Goal: Task Accomplishment & Management: Manage account settings

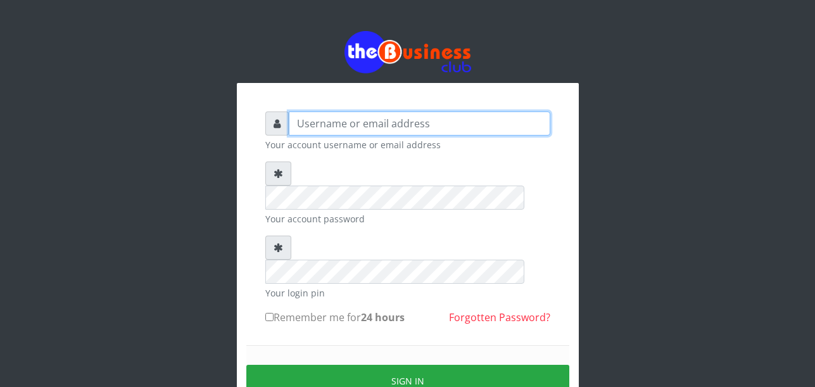
type input "Uchechukstelec"
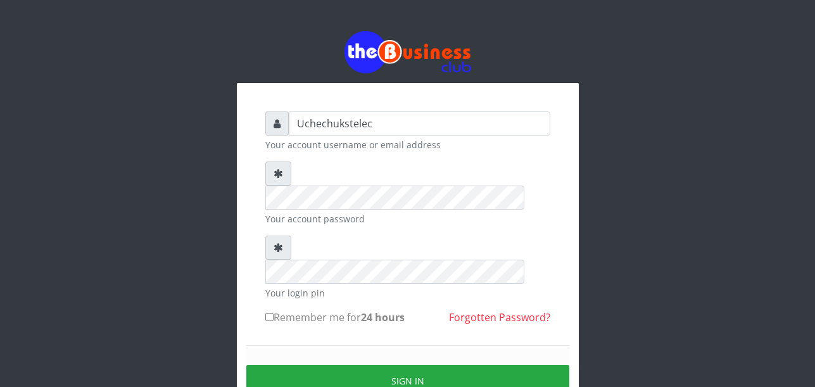
click at [665, 159] on div "Uchechukstelec Your account username or email address Your account password You…" at bounding box center [408, 250] width 722 height 501
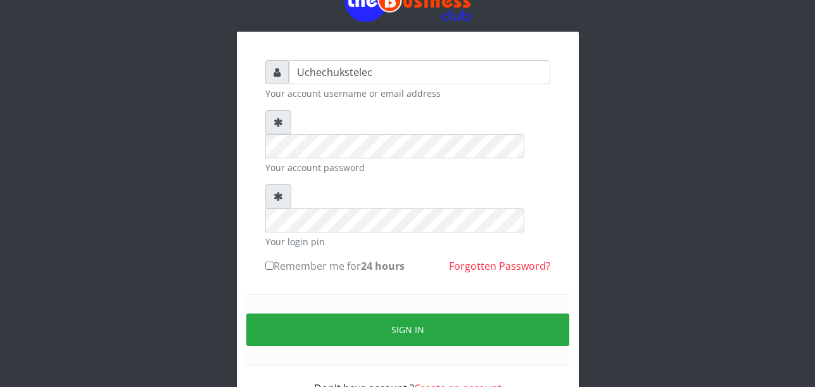
scroll to position [53, 0]
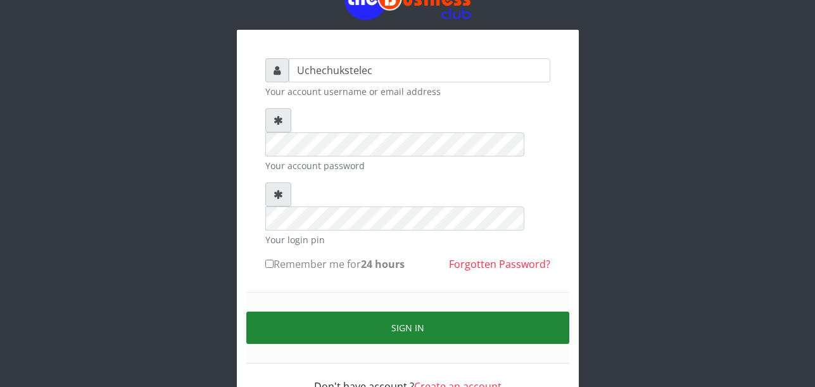
click at [440, 312] on button "Sign in" at bounding box center [407, 328] width 323 height 32
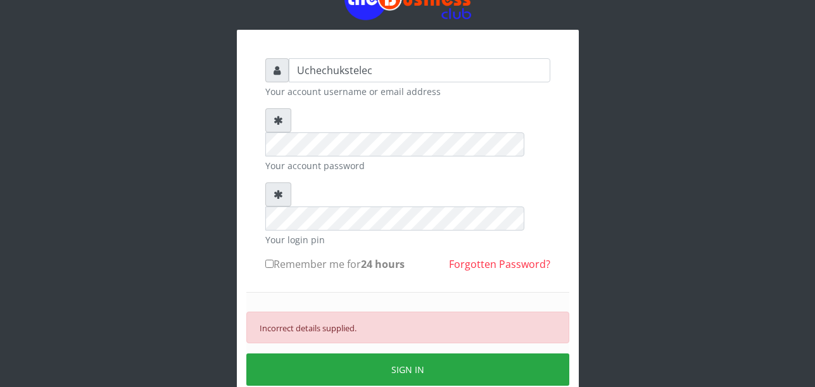
click at [716, 223] on div "Uchechukstelec Your account username or email address Your account password You…" at bounding box center [408, 218] width 722 height 542
click at [266, 260] on input "Remember me for 24 hours" at bounding box center [269, 264] width 8 height 8
checkbox input "true"
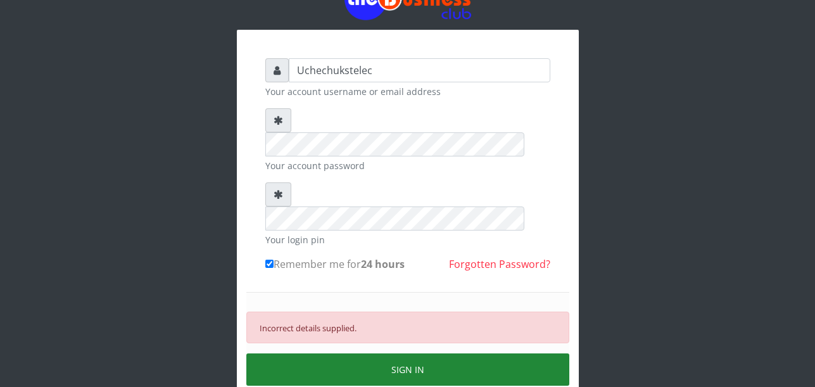
click at [428, 354] on button "SIGN IN" at bounding box center [407, 370] width 323 height 32
click at [466, 354] on button "SIGN IN" at bounding box center [407, 370] width 323 height 32
click at [490, 354] on button "SIGN IN" at bounding box center [407, 370] width 323 height 32
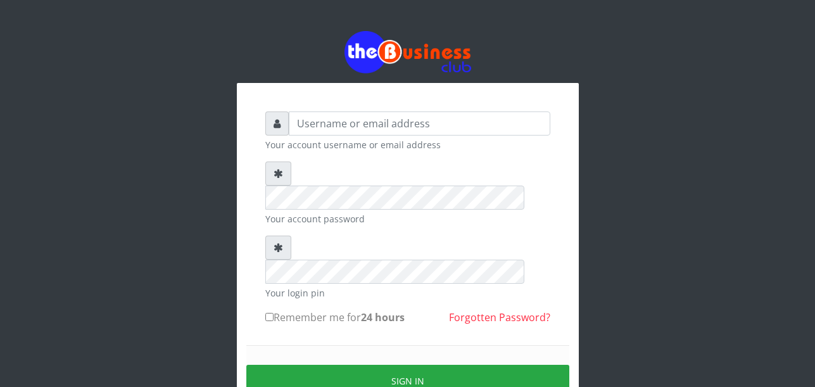
scroll to position [53, 0]
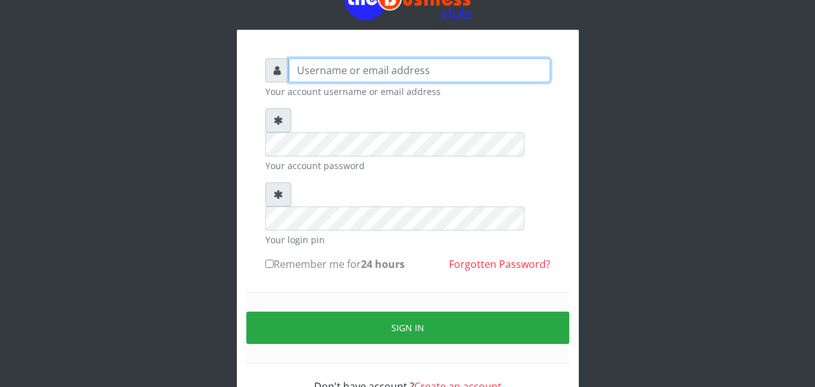
type input "Uchechukstelec"
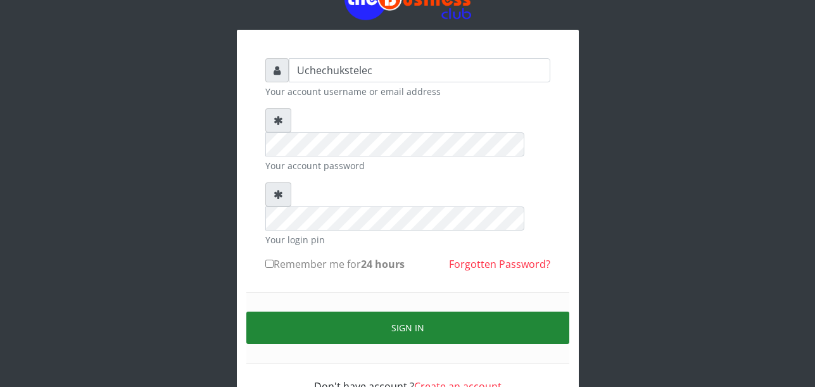
click at [366, 312] on button "Sign in" at bounding box center [407, 328] width 323 height 32
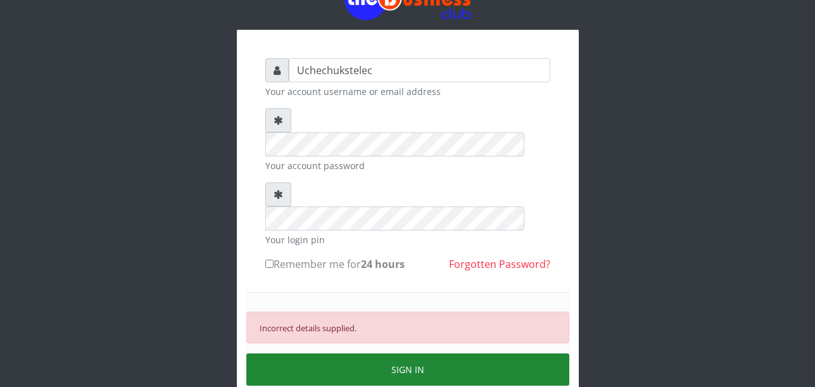
click at [396, 354] on button "SIGN IN" at bounding box center [407, 370] width 323 height 32
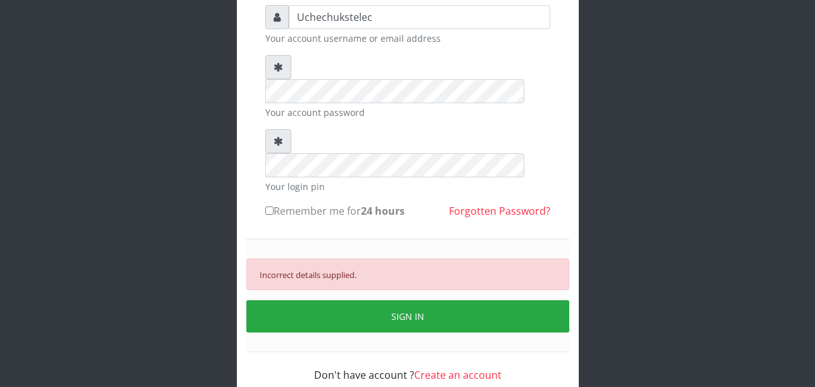
scroll to position [107, 0]
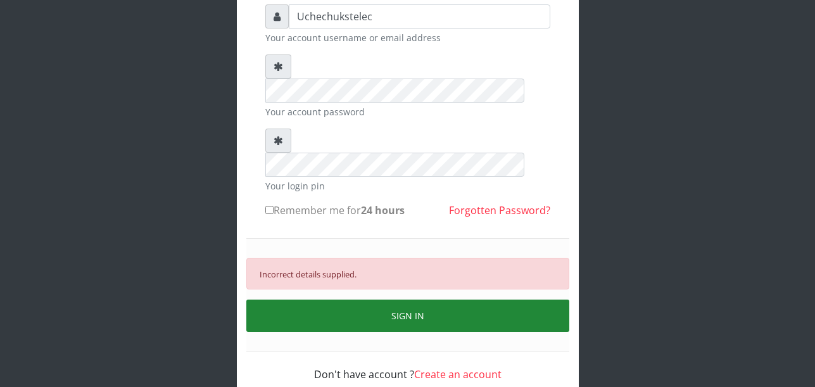
click at [374, 300] on button "SIGN IN" at bounding box center [407, 316] width 323 height 32
click at [420, 300] on button "SIGN IN" at bounding box center [407, 316] width 323 height 32
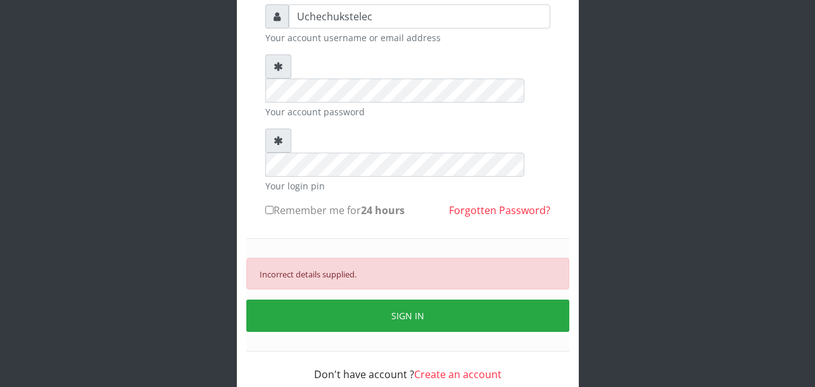
drag, startPoint x: 569, startPoint y: 237, endPoint x: 535, endPoint y: 201, distance: 49.3
click at [535, 238] on div "Incorrect details supplied. SIGN IN" at bounding box center [407, 294] width 323 height 113
click at [492, 203] on link "Forgotten Password?" at bounding box center [499, 210] width 101 height 14
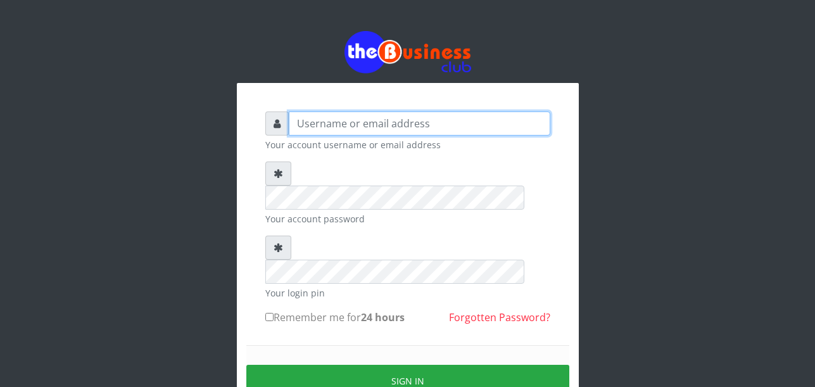
type input "Uchechukstelec"
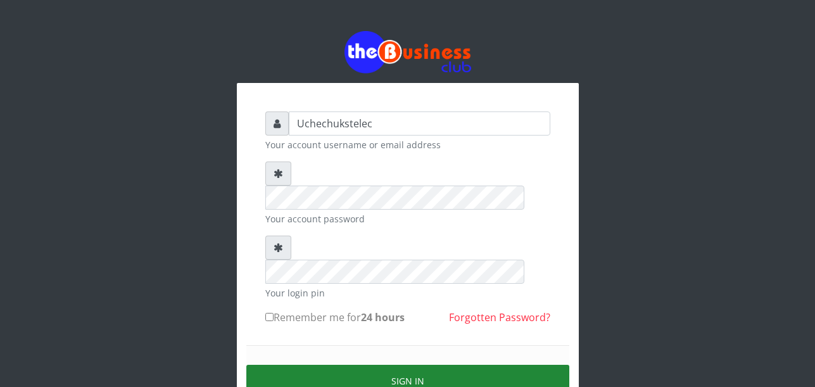
click at [414, 365] on button "Sign in" at bounding box center [407, 381] width 323 height 32
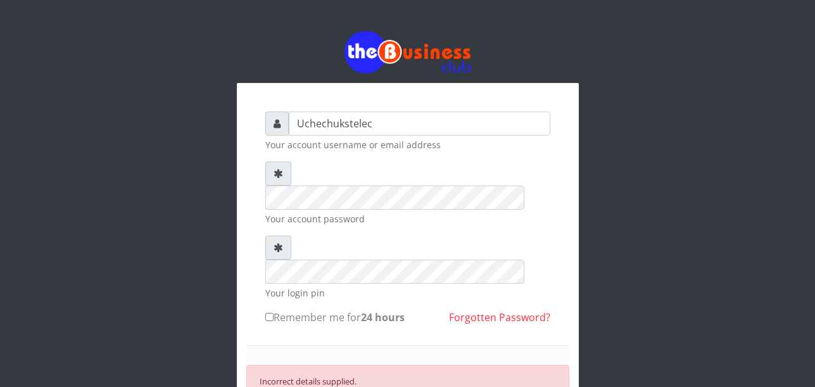
click at [544, 212] on small "Your account password" at bounding box center [407, 218] width 285 height 13
click at [497, 310] on link "Forgotten Password?" at bounding box center [499, 317] width 101 height 14
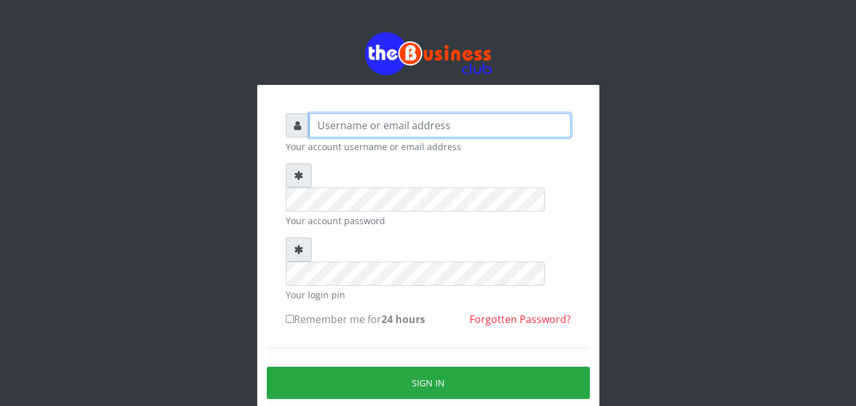
type input "Uchechukstelec"
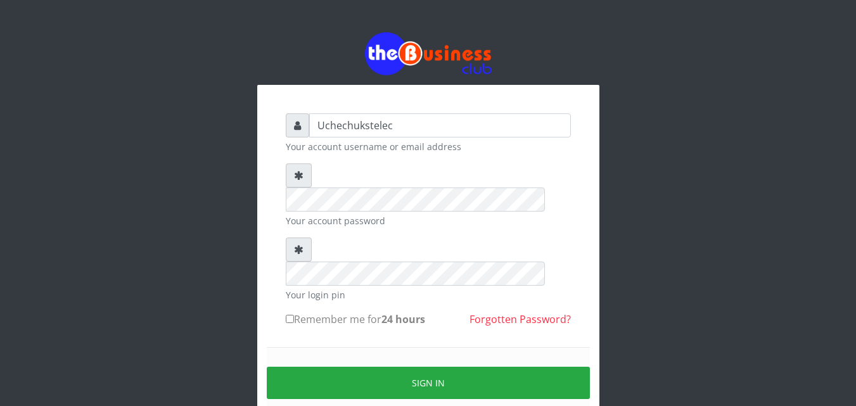
click at [712, 287] on div "Uchechukstelec Your account username or email address Your account password You…" at bounding box center [428, 252] width 722 height 504
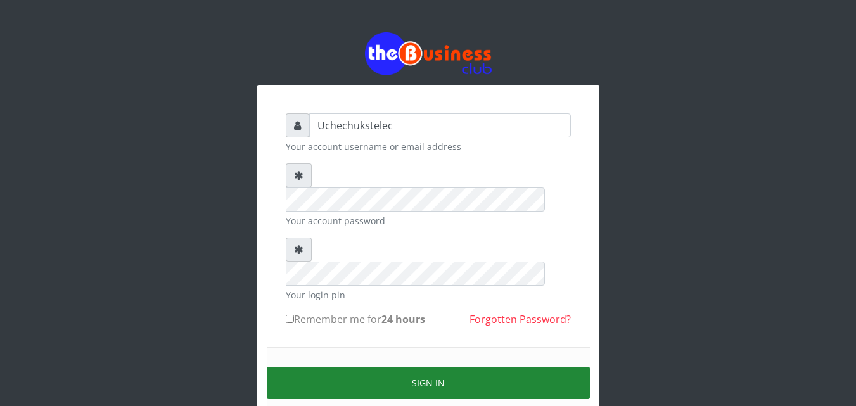
click at [527, 367] on button "Sign in" at bounding box center [428, 383] width 323 height 32
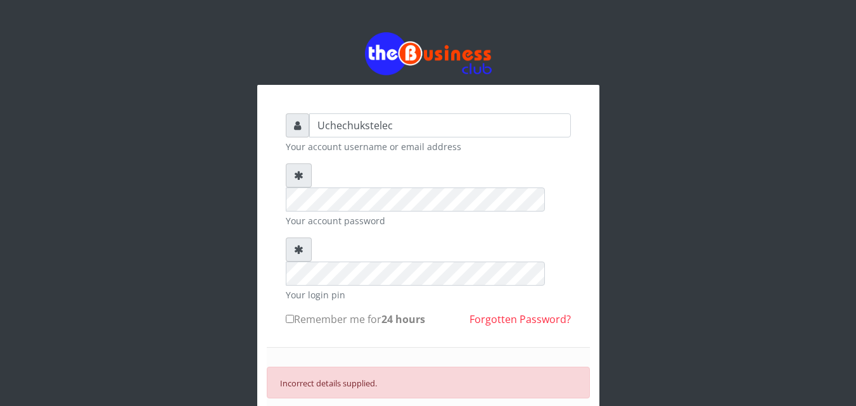
click at [295, 176] on icon at bounding box center [299, 175] width 10 height 10
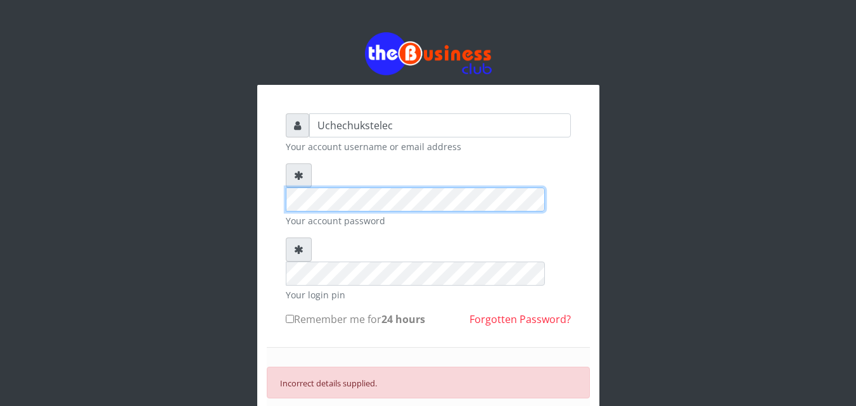
click at [481, 234] on form "Uchechukstelec Your account username or email address Your account password You…" at bounding box center [428, 302] width 285 height 378
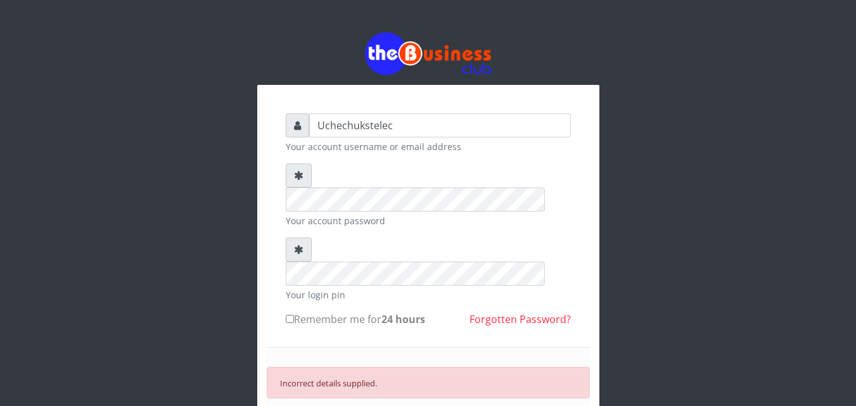
click at [540, 312] on link "Forgotten Password?" at bounding box center [520, 319] width 101 height 14
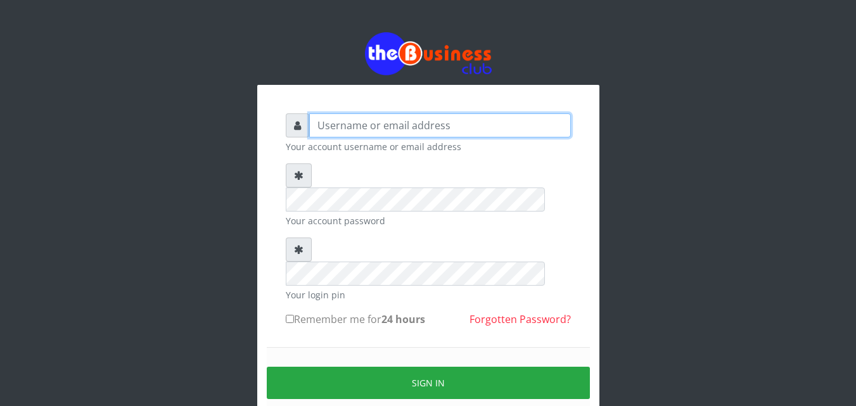
type input "Uchechukstelec"
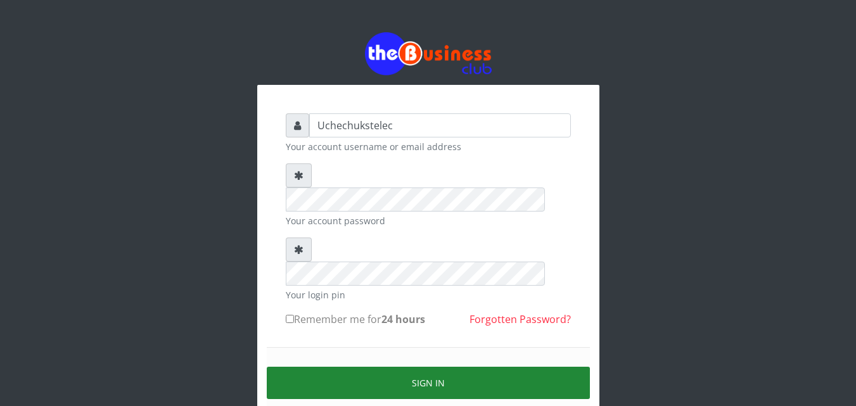
click at [340, 367] on button "Sign in" at bounding box center [428, 383] width 323 height 32
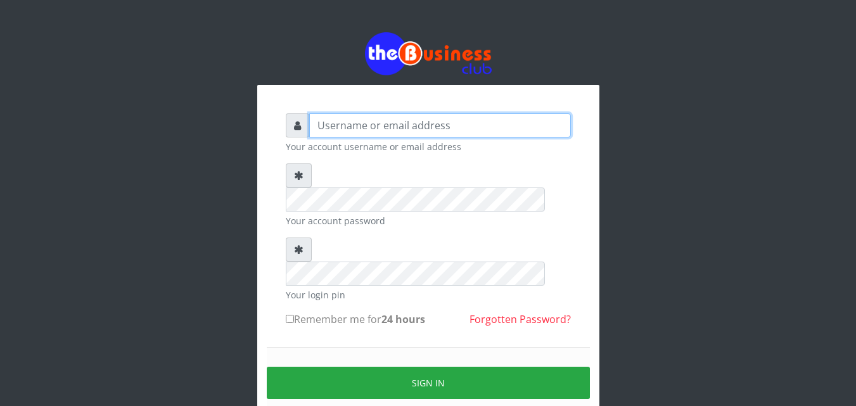
type input "Uchechukstelec"
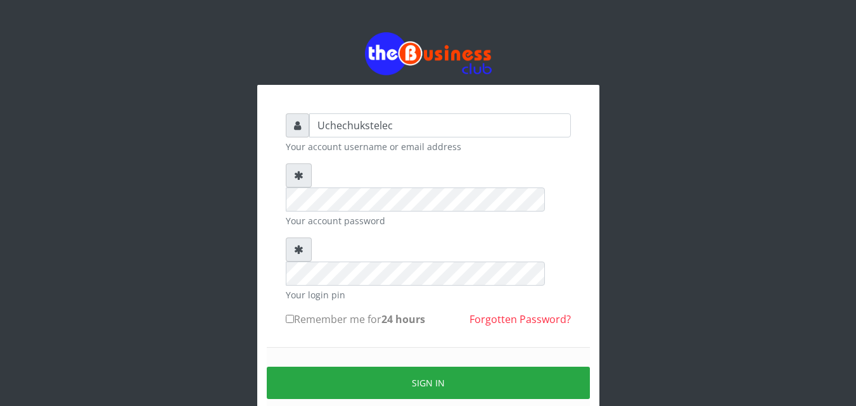
click at [248, 290] on div "Uchechukstelec Your account username or email address Your account password You…" at bounding box center [428, 252] width 722 height 504
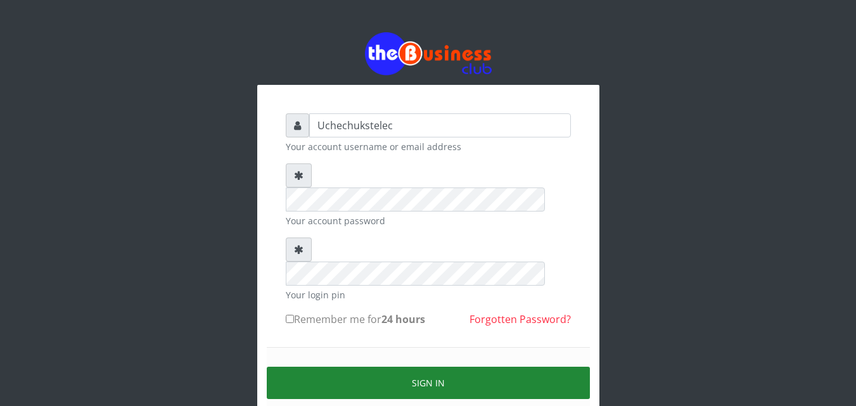
click at [438, 367] on button "Sign in" at bounding box center [428, 383] width 323 height 32
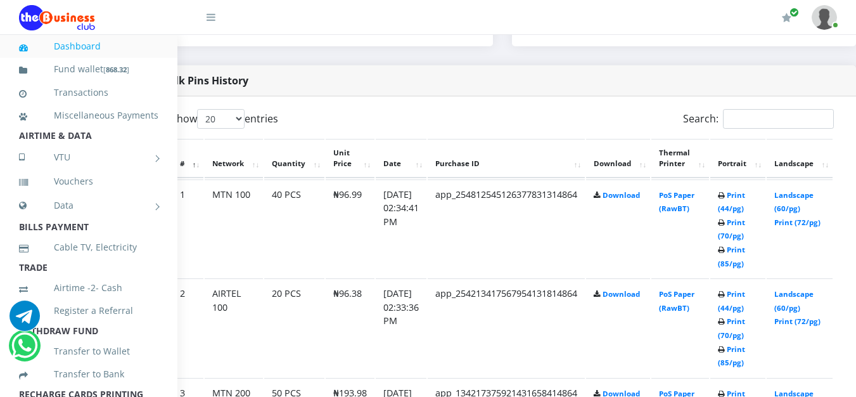
scroll to position [622, 57]
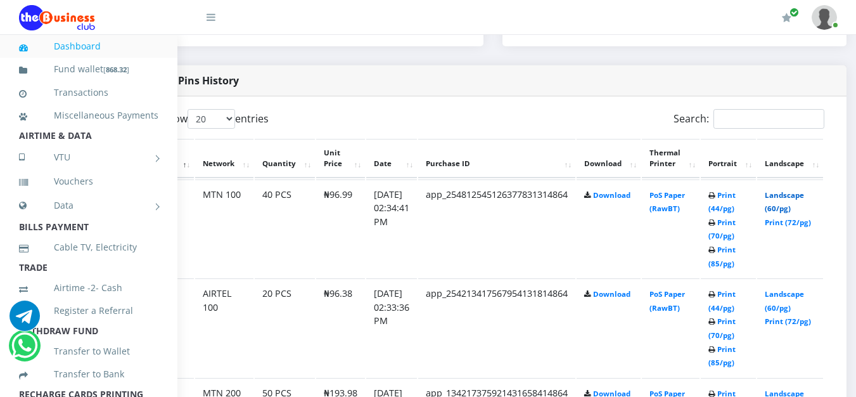
click at [796, 214] on link "Landscape (60/pg)" at bounding box center [784, 201] width 39 height 23
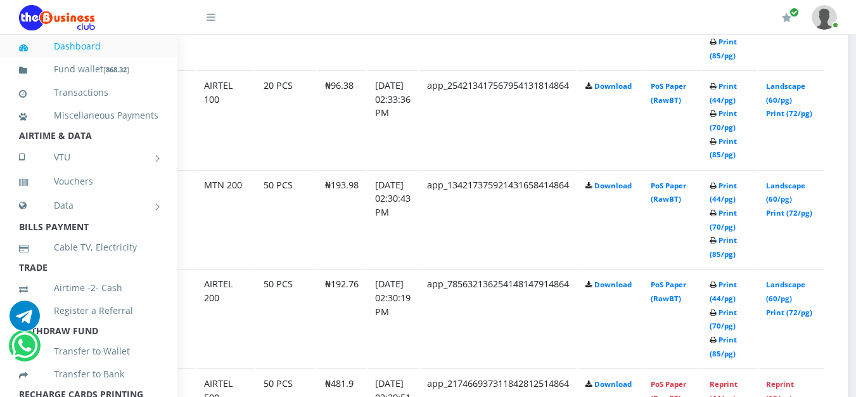
scroll to position [836, 56]
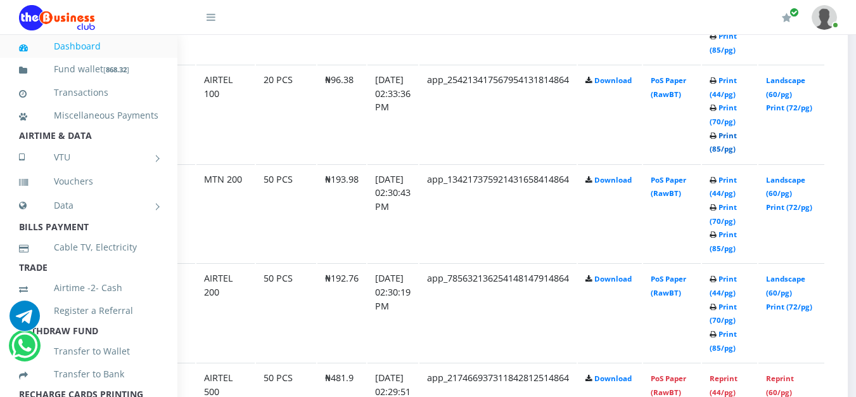
click at [737, 154] on link "Print (85/pg)" at bounding box center [723, 142] width 27 height 23
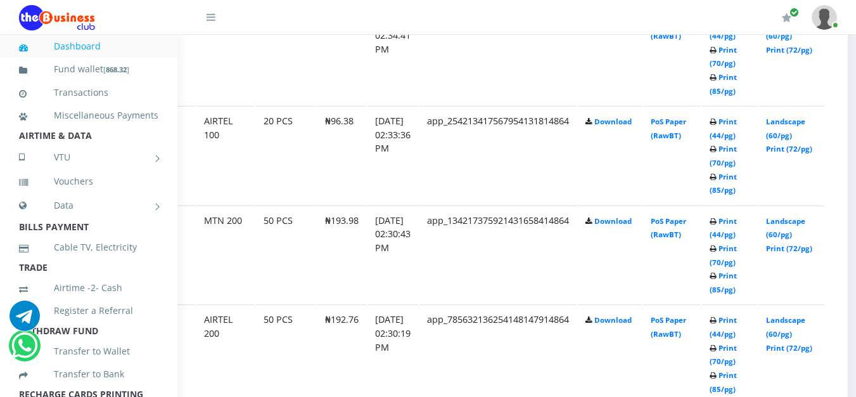
scroll to position [796, 56]
click at [737, 288] on link "Print (85/pg)" at bounding box center [723, 280] width 27 height 23
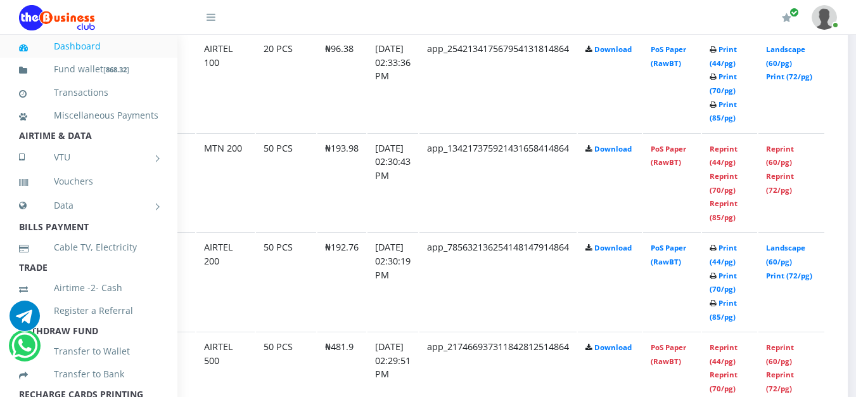
scroll to position [875, 56]
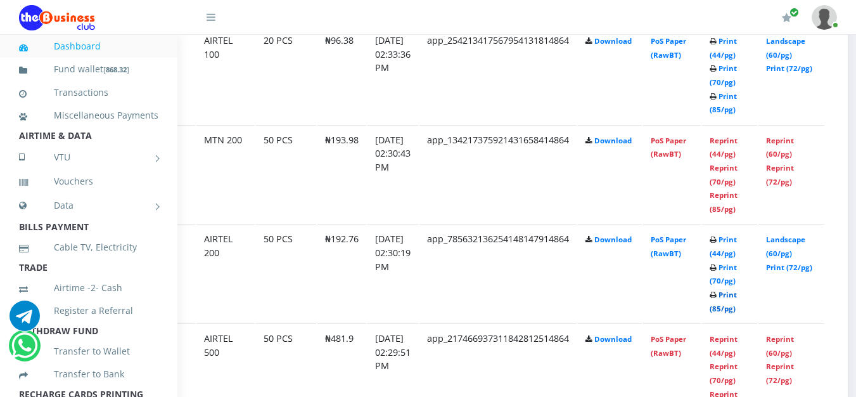
click at [737, 312] on link "Print (85/pg)" at bounding box center [723, 301] width 27 height 23
click at [729, 310] on link "Print (85/pg)" at bounding box center [723, 301] width 27 height 23
click at [734, 312] on link "Print (85/pg)" at bounding box center [723, 301] width 27 height 23
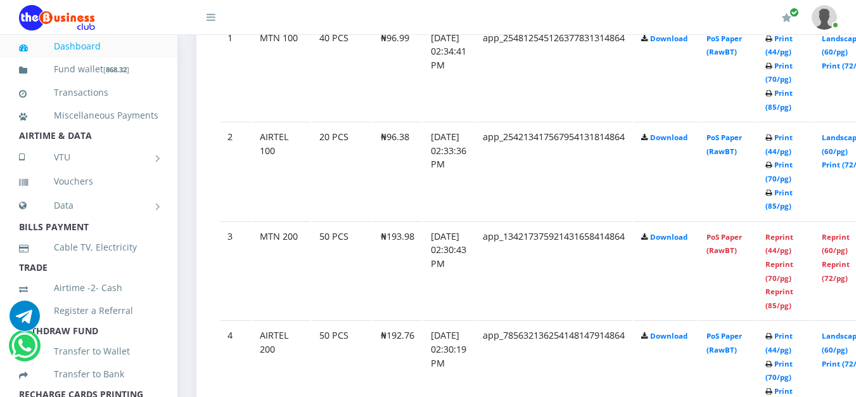
scroll to position [779, 0]
click at [793, 305] on link "Reprint (85/pg)" at bounding box center [779, 297] width 28 height 23
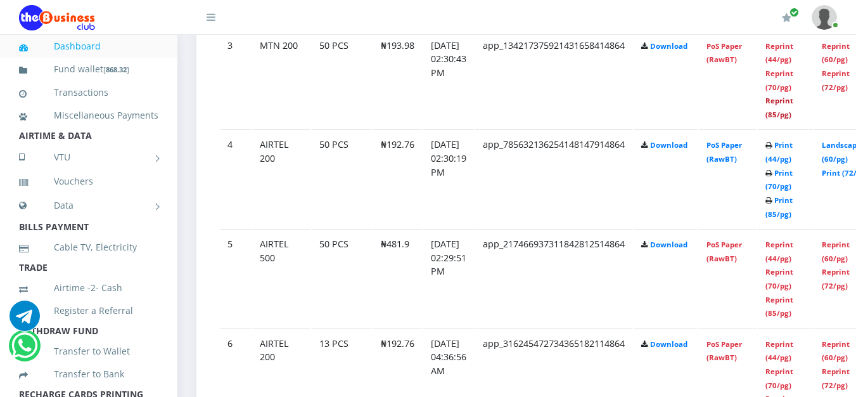
scroll to position [971, 0]
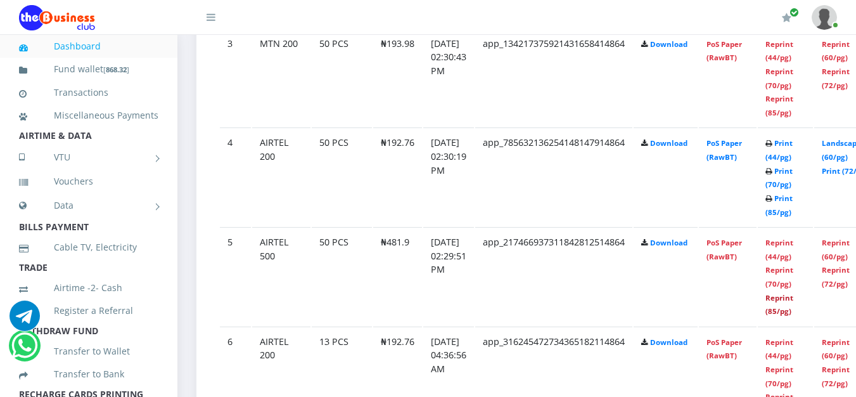
click at [793, 311] on link "Reprint (85/pg)" at bounding box center [779, 304] width 28 height 23
click at [793, 310] on link "Reprint (85/pg)" at bounding box center [779, 304] width 28 height 23
click at [698, 195] on td "Download" at bounding box center [666, 176] width 64 height 98
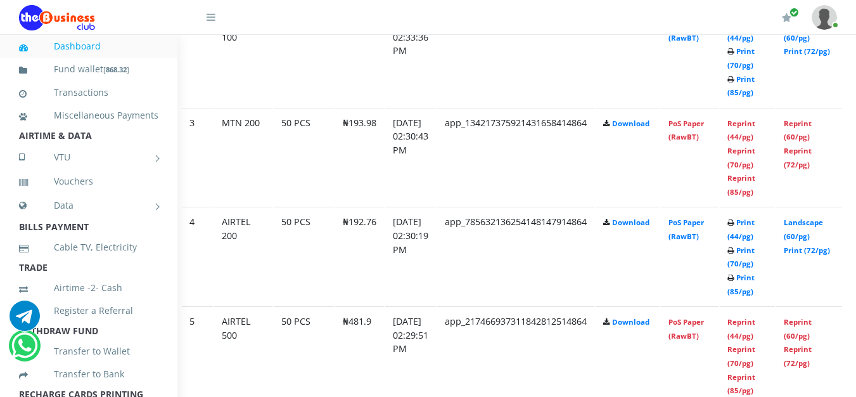
scroll to position [892, 54]
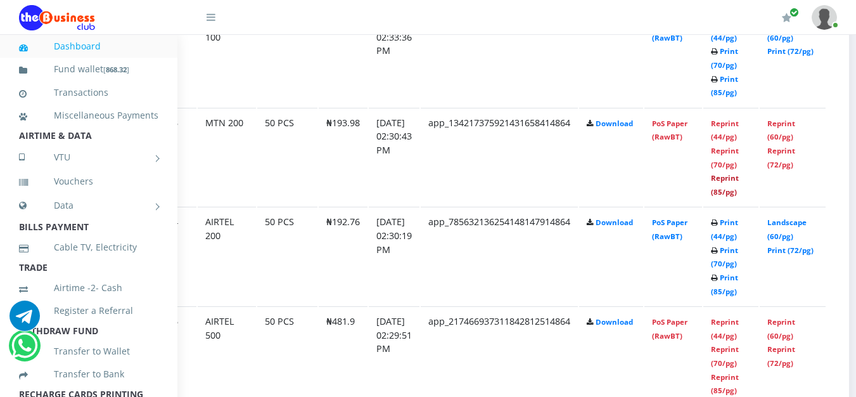
click at [738, 192] on link "Reprint (85/pg)" at bounding box center [725, 184] width 28 height 23
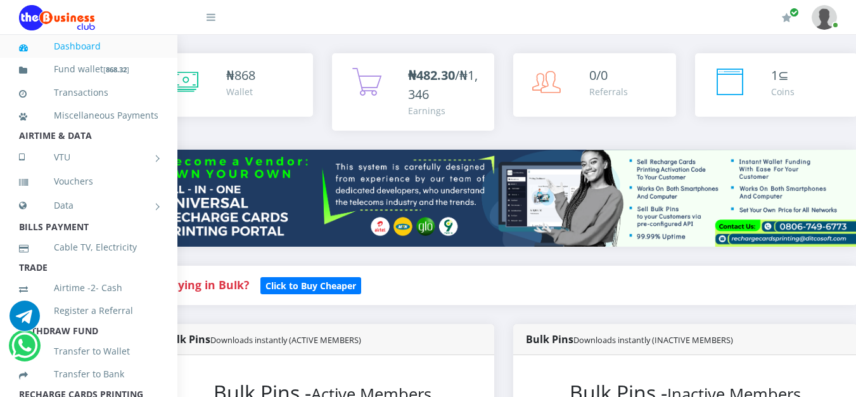
scroll to position [42, 46]
